Goal: Task Accomplishment & Management: Complete application form

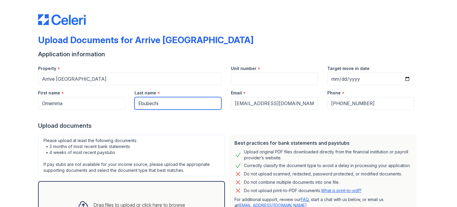
drag, startPoint x: 177, startPoint y: 101, endPoint x: 95, endPoint y: 88, distance: 83.1
click at [95, 88] on div "First name * Omemma Last name * [GEOGRAPHIC_DATA] Email * [EMAIL_ADDRESS][DOMAI…" at bounding box center [225, 97] width 385 height 24
type input "[PERSON_NAME]"
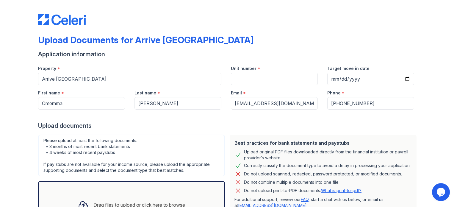
click at [147, 119] on div at bounding box center [228, 115] width 381 height 12
click at [171, 129] on div "Upload documents" at bounding box center [228, 125] width 381 height 8
click at [252, 81] on input "Unit number" at bounding box center [274, 79] width 87 height 12
type input "907"
click at [224, 126] on div "Upload documents" at bounding box center [228, 125] width 381 height 8
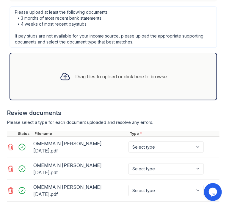
scroll to position [253, 0]
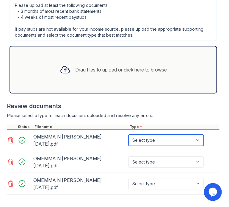
click at [149, 134] on select "Select type Paystub Bank Statement Offer Letter Tax Documents Benefit Award Let…" at bounding box center [165, 139] width 75 height 11
click at [128, 134] on select "Select type Paystub Bank Statement Offer Letter Tax Documents Benefit Award Let…" at bounding box center [165, 139] width 75 height 11
click at [151, 134] on select "Select type Paystub Bank Statement Offer Letter Tax Documents Benefit Award Let…" at bounding box center [165, 139] width 75 height 11
select select "bank_statement"
click at [128, 134] on select "Select type Paystub Bank Statement Offer Letter Tax Documents Benefit Award Let…" at bounding box center [165, 139] width 75 height 11
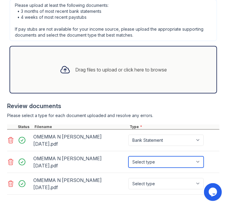
click at [153, 156] on select "Select type Paystub Bank Statement Offer Letter Tax Documents Benefit Award Let…" at bounding box center [165, 161] width 75 height 11
select select "bank_statement"
click at [128, 156] on select "Select type Paystub Bank Statement Offer Letter Tax Documents Benefit Award Let…" at bounding box center [165, 161] width 75 height 11
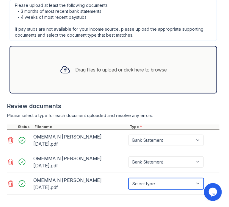
click at [150, 178] on select "Select type Paystub Bank Statement Offer Letter Tax Documents Benefit Award Let…" at bounding box center [165, 183] width 75 height 11
select select "bank_statement"
click at [128, 178] on select "Select type Paystub Bank Statement Offer Letter Tax Documents Benefit Award Let…" at bounding box center [165, 183] width 75 height 11
